Goal: Task Accomplishment & Management: Manage account settings

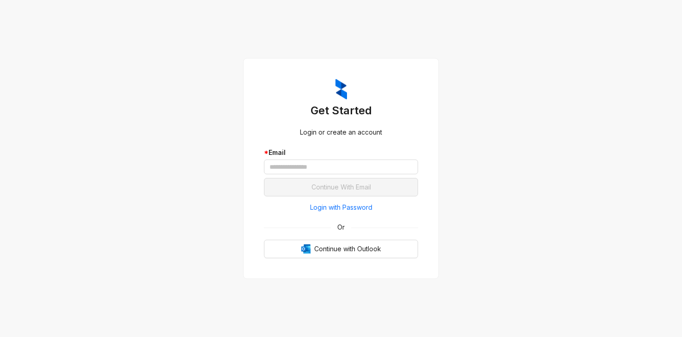
click at [41, 30] on div "Get Started Login or create an account * Email Continue With Email Login with P…" at bounding box center [341, 168] width 682 height 337
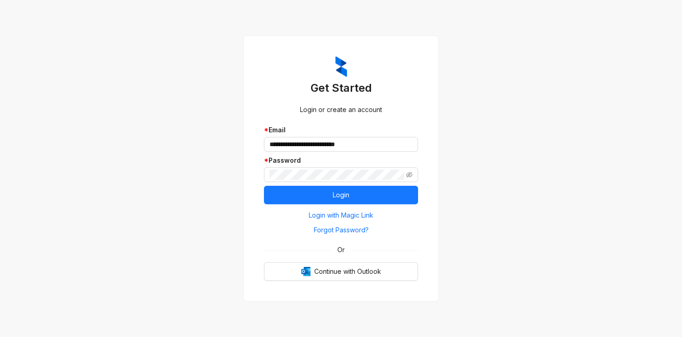
click at [85, 165] on div "Get Started Login or create an account * Email * Password Login Login with Magi…" at bounding box center [341, 168] width 682 height 337
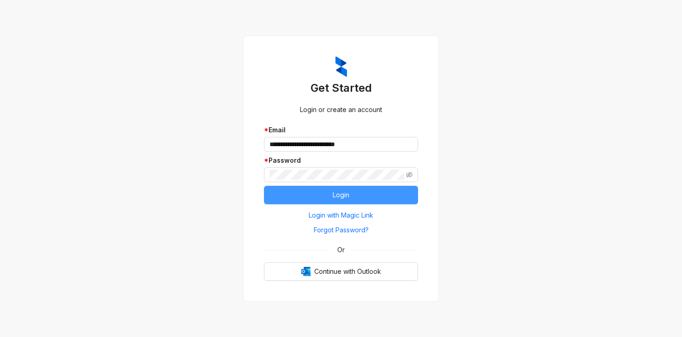
click at [315, 199] on button "Login" at bounding box center [341, 195] width 154 height 18
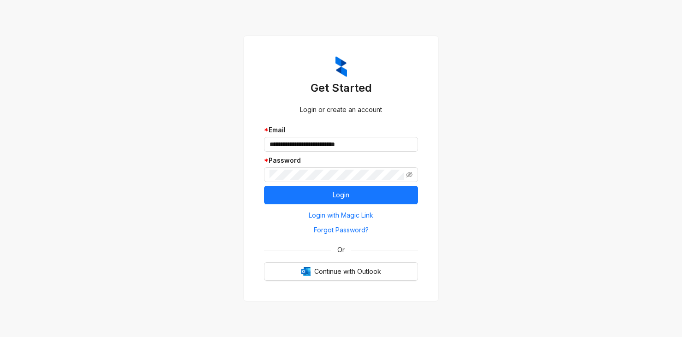
click at [151, 118] on div "Get Started Login or create an account * Email * Password Login Login with Magi…" at bounding box center [341, 168] width 682 height 337
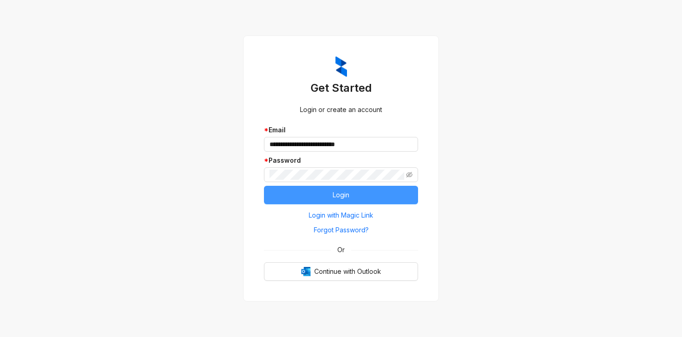
click at [331, 198] on button "Login" at bounding box center [341, 195] width 154 height 18
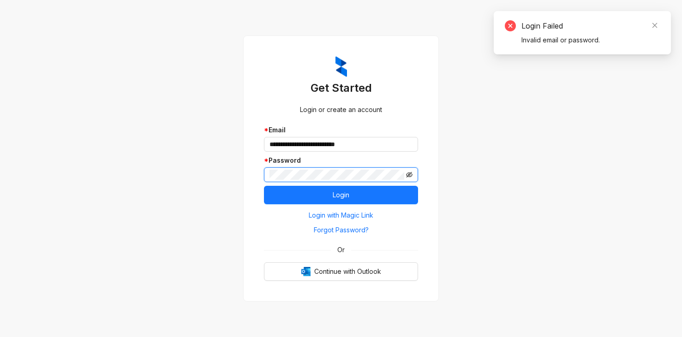
click at [411, 175] on icon "eye-invisible" at bounding box center [409, 175] width 6 height 6
click at [268, 175] on span at bounding box center [341, 174] width 154 height 15
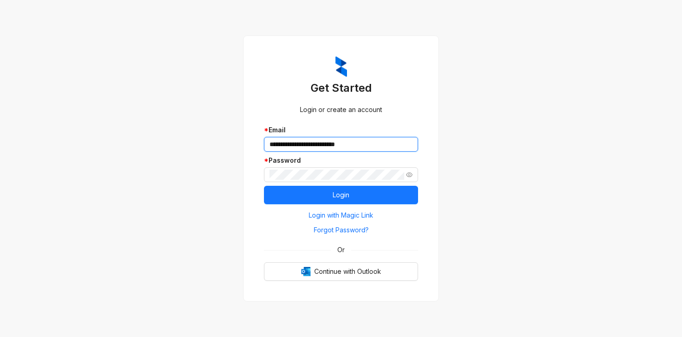
click at [349, 146] on input "text" at bounding box center [341, 144] width 154 height 15
click at [285, 143] on input "text" at bounding box center [341, 144] width 154 height 15
type input "**********"
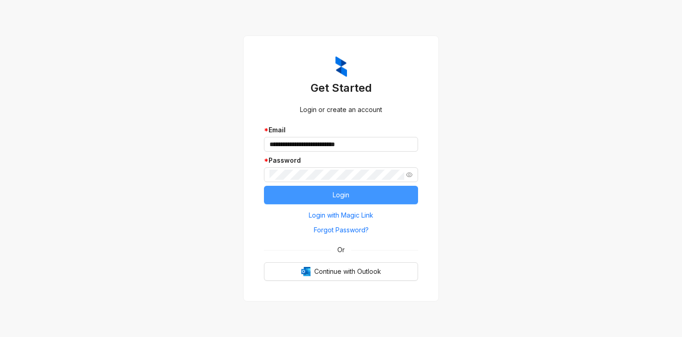
click at [322, 194] on button "Login" at bounding box center [341, 195] width 154 height 18
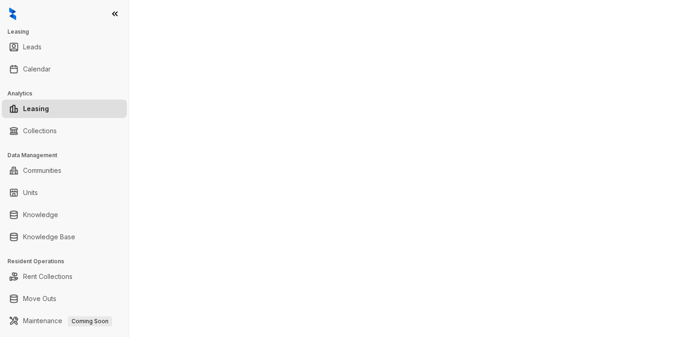
select select "******"
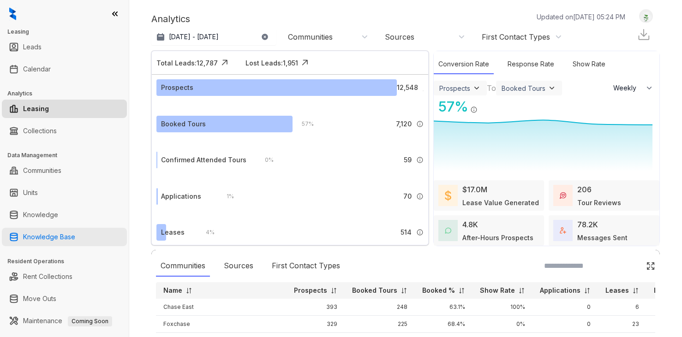
click at [39, 241] on link "Knowledge Base" at bounding box center [49, 237] width 52 height 18
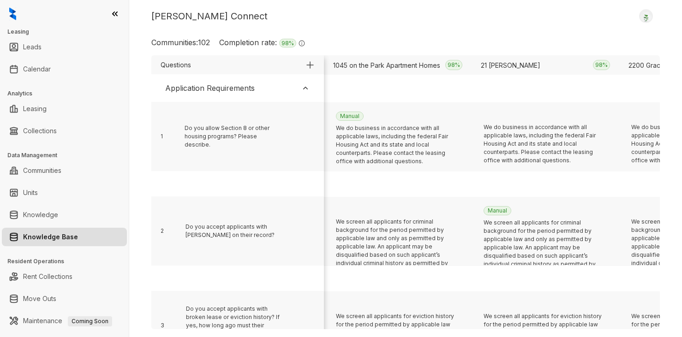
drag, startPoint x: 244, startPoint y: 11, endPoint x: 244, endPoint y: 21, distance: 10.2
click at [244, 11] on div "Kelsey Connect Logout" at bounding box center [405, 16] width 508 height 14
click at [251, 18] on div "Kelsey Connect Logout" at bounding box center [405, 16] width 508 height 14
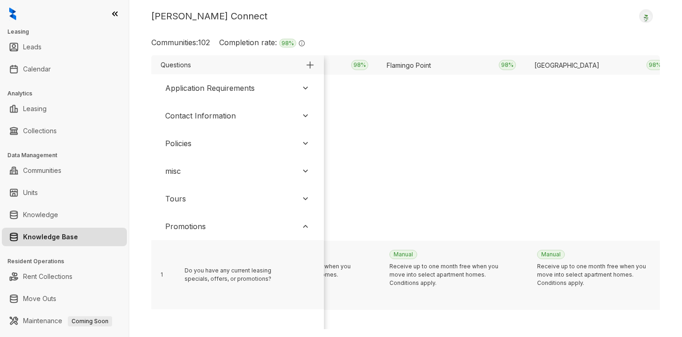
click at [248, 17] on div "Kelsey Connect Logout" at bounding box center [405, 16] width 508 height 14
click at [416, 30] on div "Kelsey Connect Logout Communities: 102 Completion rate: 98 % The completion rat…" at bounding box center [405, 168] width 553 height 337
click at [295, 8] on div "Kelsey Connect Logout Communities: 102 Completion rate: 98 % The completion rat…" at bounding box center [405, 168] width 553 height 337
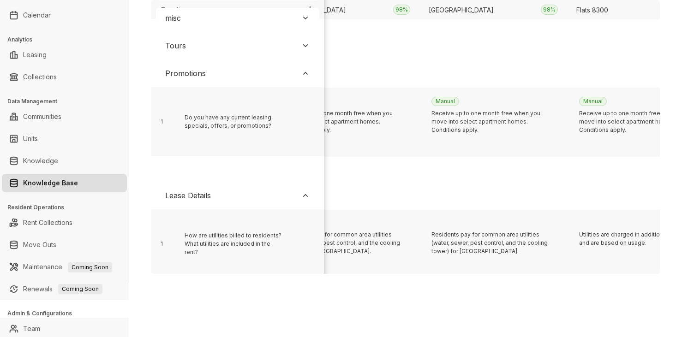
scroll to position [98, 3713]
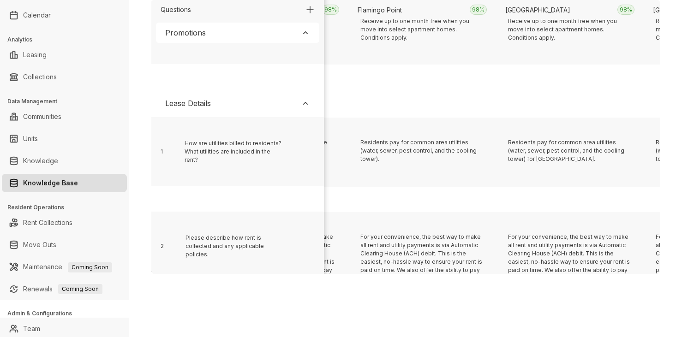
scroll to position [0, 3519]
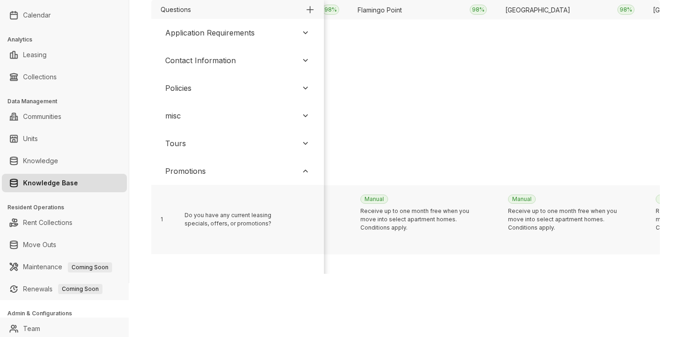
click at [417, 105] on div "We do not allow subletting or short-term renting of apartments. This includes, …" at bounding box center [422, 136] width 148 height 69
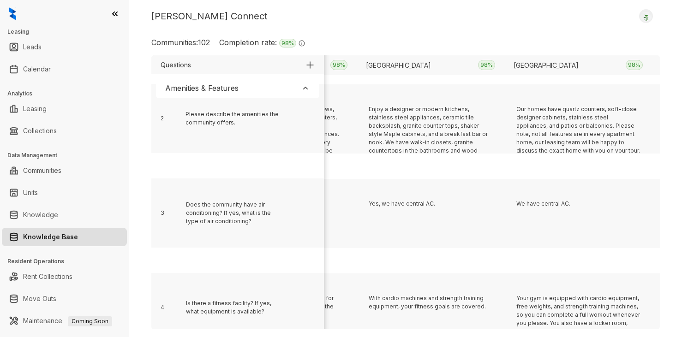
scroll to position [874, 8519]
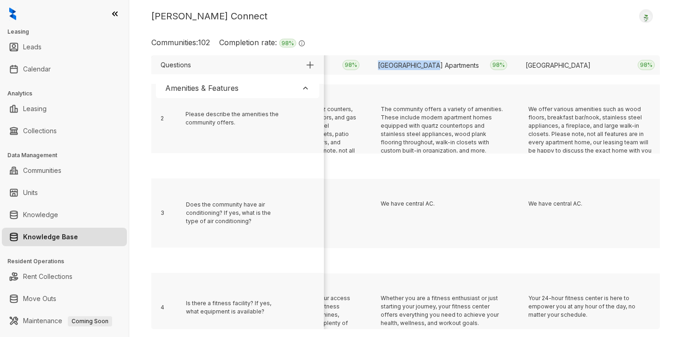
click at [463, 27] on div "Kelsey Connect Logout Communities: 102 Completion rate: 98 % The completion rat…" at bounding box center [405, 168] width 553 height 337
click at [279, 85] on div "Amenities & Features" at bounding box center [237, 88] width 163 height 20
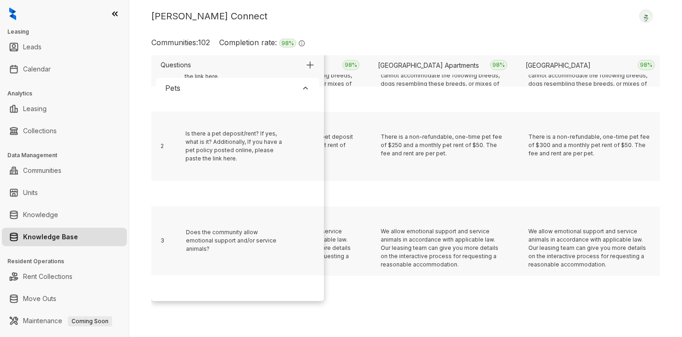
click at [282, 86] on div "Pets" at bounding box center [237, 88] width 163 height 20
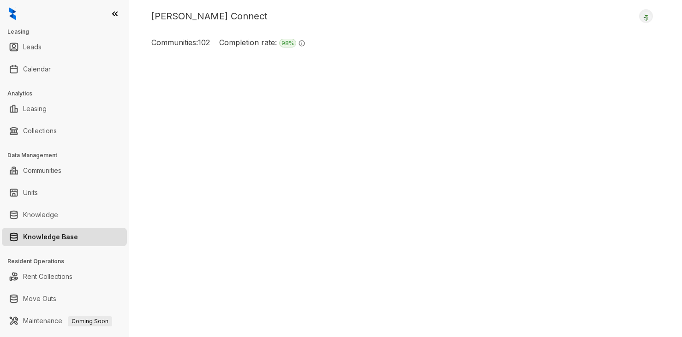
scroll to position [320, 8519]
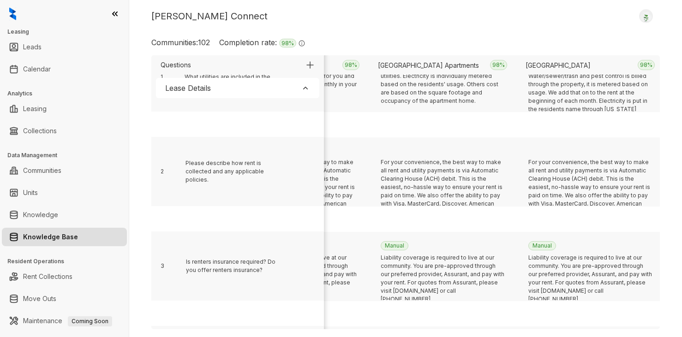
click at [270, 91] on div "Lease Details" at bounding box center [237, 88] width 163 height 20
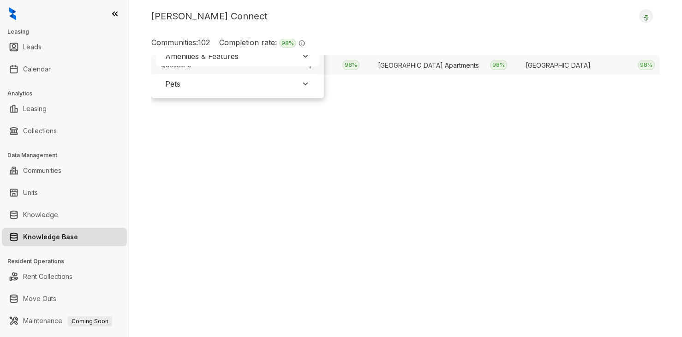
scroll to position [0, 8519]
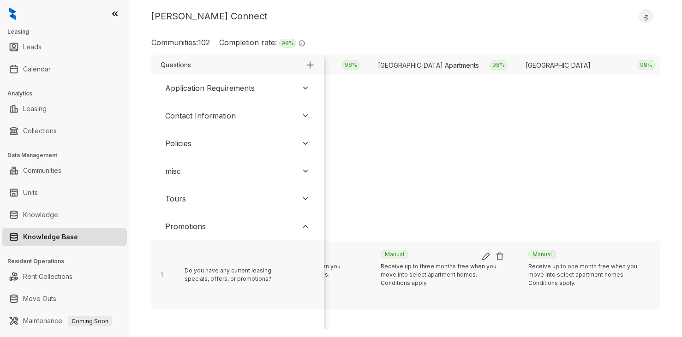
click at [489, 255] on img at bounding box center [485, 256] width 9 height 9
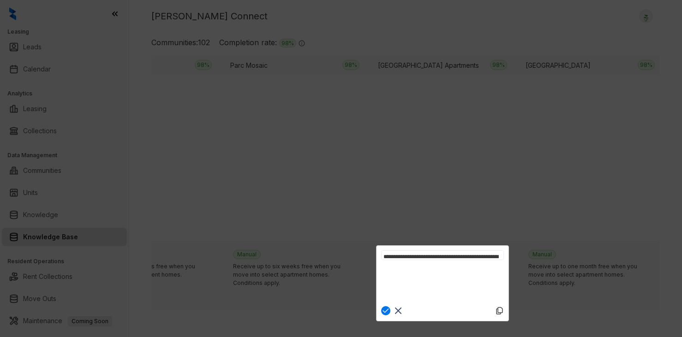
scroll to position [0, 0]
click at [435, 278] on textarea "**********" at bounding box center [442, 275] width 123 height 49
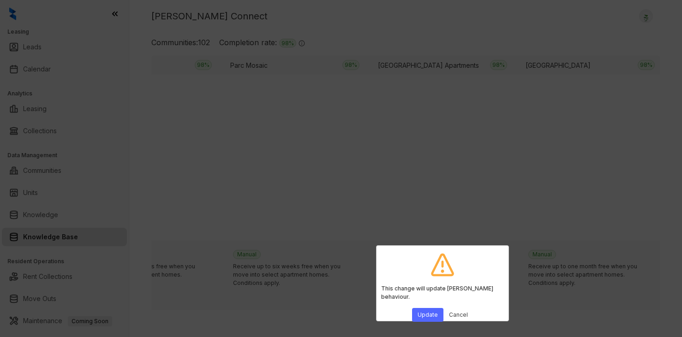
click at [462, 308] on button "Cancel" at bounding box center [458, 315] width 30 height 14
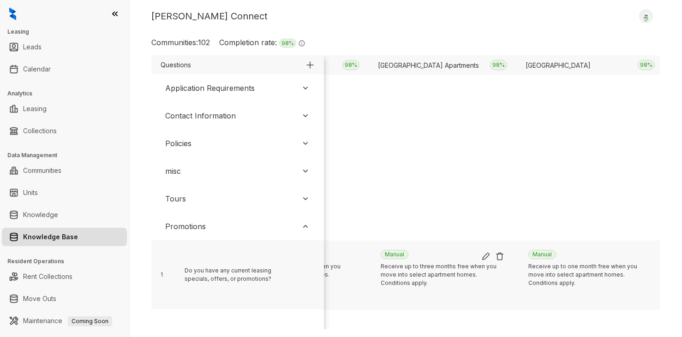
click at [486, 257] on img at bounding box center [485, 256] width 9 height 9
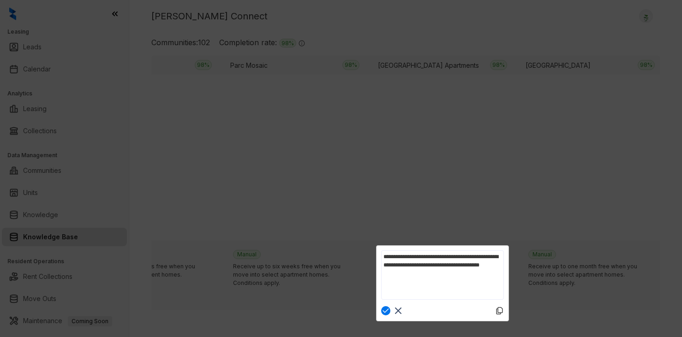
click at [454, 277] on textarea "**********" at bounding box center [442, 275] width 123 height 49
drag, startPoint x: 429, startPoint y: 273, endPoint x: 376, endPoint y: 251, distance: 57.1
click at [376, 251] on div "**********" at bounding box center [442, 283] width 133 height 76
type textarea "**********"
click at [385, 312] on img at bounding box center [385, 310] width 9 height 9
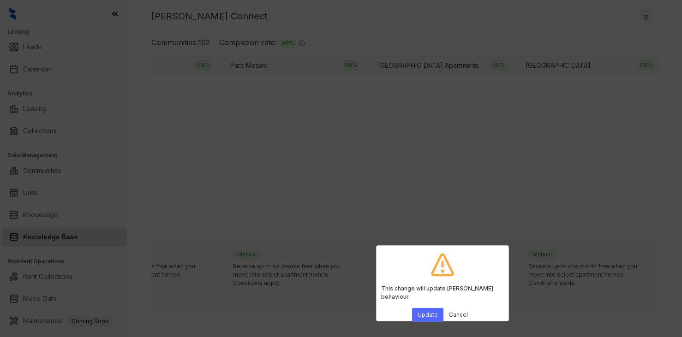
drag, startPoint x: 422, startPoint y: 306, endPoint x: 424, endPoint y: 296, distance: 9.9
click at [422, 308] on button "Update" at bounding box center [427, 315] width 31 height 14
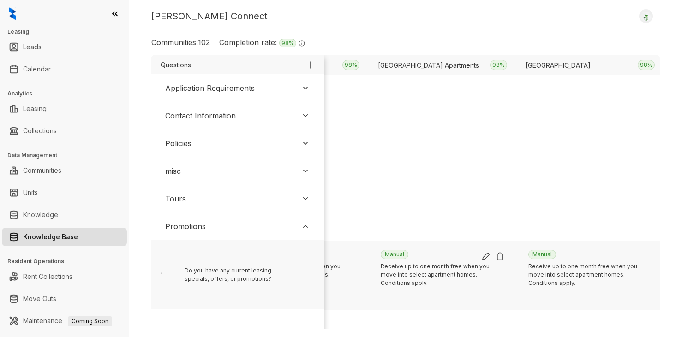
click at [485, 257] on img at bounding box center [485, 256] width 9 height 9
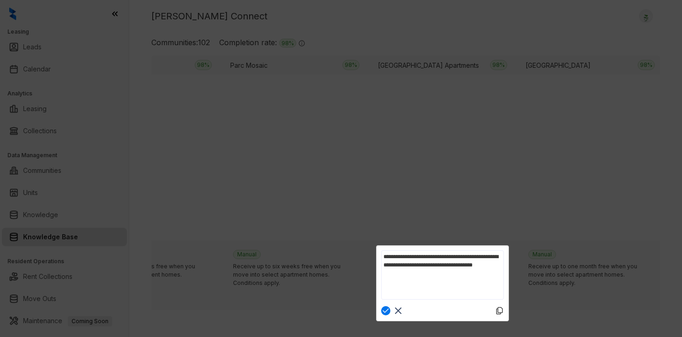
click at [430, 278] on textarea "**********" at bounding box center [442, 275] width 123 height 49
type textarea "**********"
click at [385, 310] on img at bounding box center [385, 310] width 9 height 9
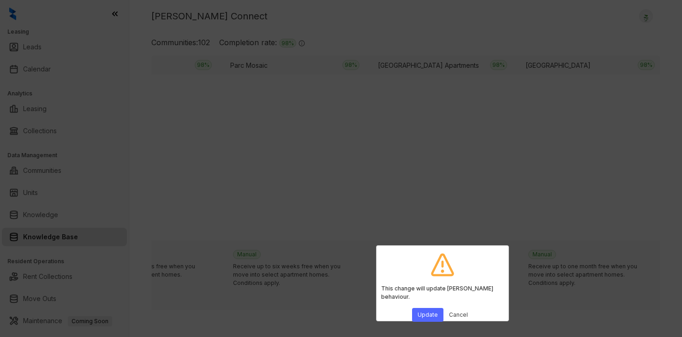
click at [421, 308] on button "Update" at bounding box center [427, 315] width 31 height 14
